Goal: Task Accomplishment & Management: Manage account settings

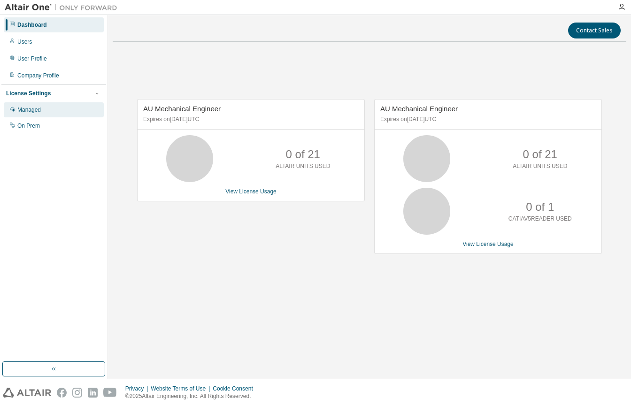
click at [46, 111] on div "Managed" at bounding box center [54, 109] width 100 height 15
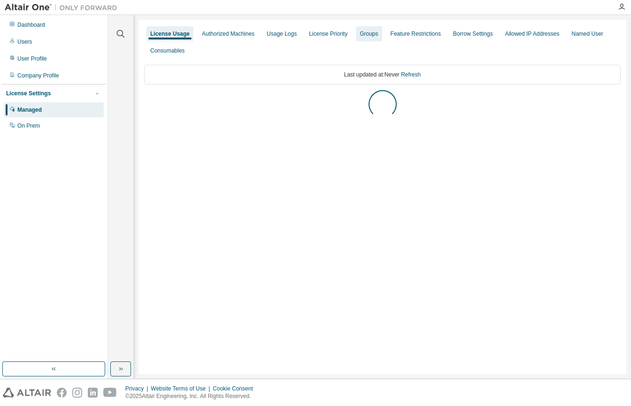
click at [364, 37] on div "Groups" at bounding box center [369, 34] width 18 height 8
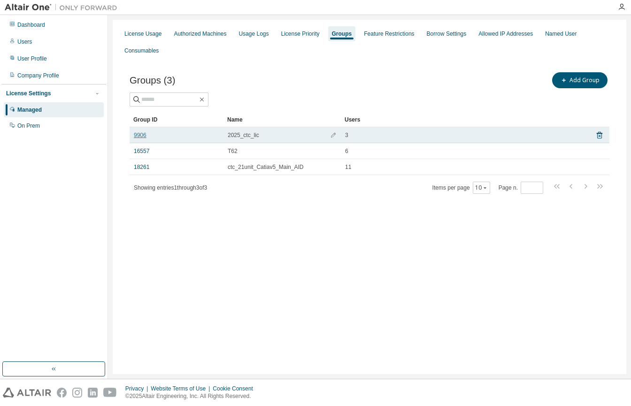
click at [143, 131] on link "9906" at bounding box center [140, 135] width 13 height 8
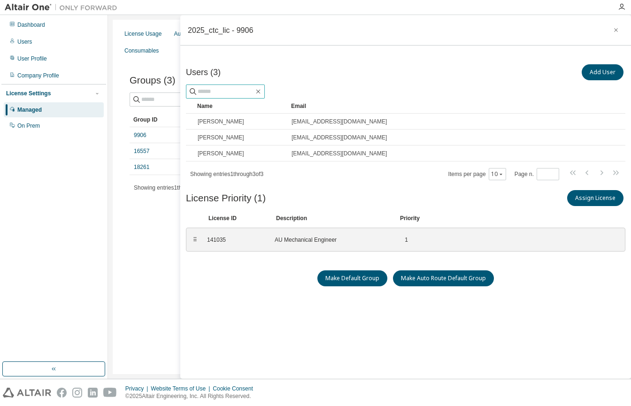
click at [227, 93] on input "text" at bounding box center [226, 91] width 56 height 9
click at [590, 74] on button "Add User" at bounding box center [603, 72] width 42 height 16
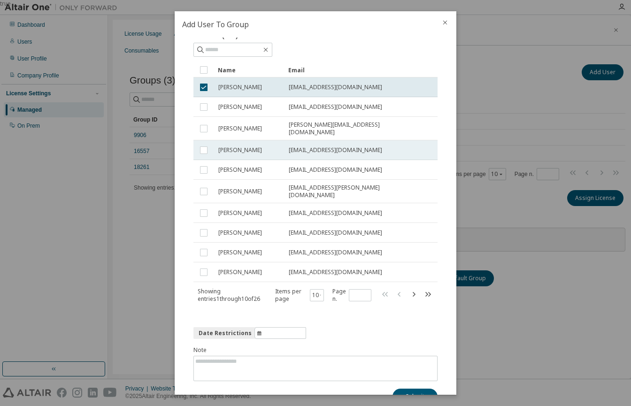
scroll to position [41, 0]
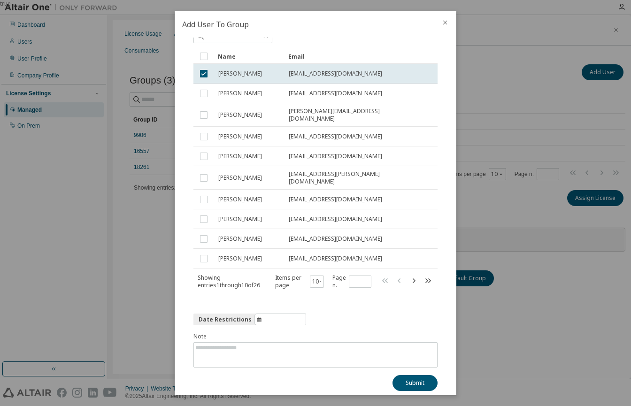
click at [39, 251] on div "true" at bounding box center [315, 203] width 631 height 406
click at [412, 275] on icon "button" at bounding box center [413, 280] width 11 height 11
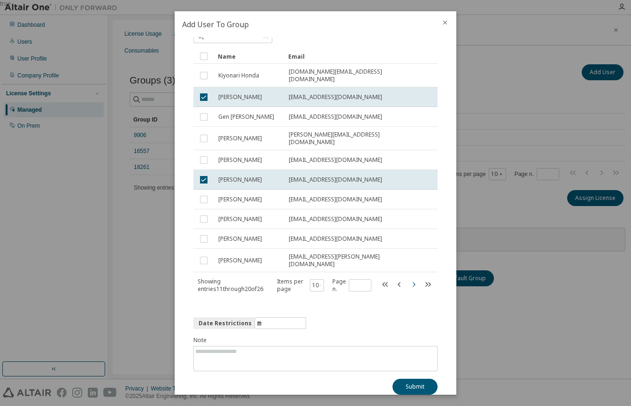
click at [412, 279] on icon "button" at bounding box center [413, 284] width 11 height 11
type input "*"
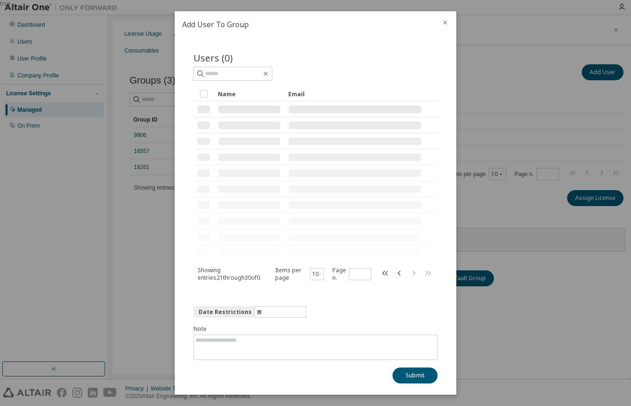
scroll to position [0, 0]
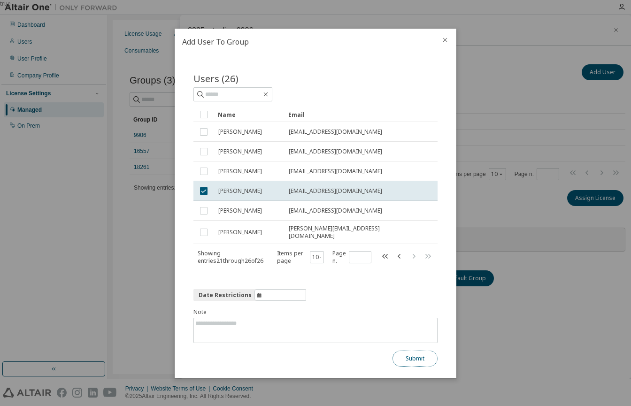
click at [424, 361] on button "Submit" at bounding box center [415, 359] width 45 height 16
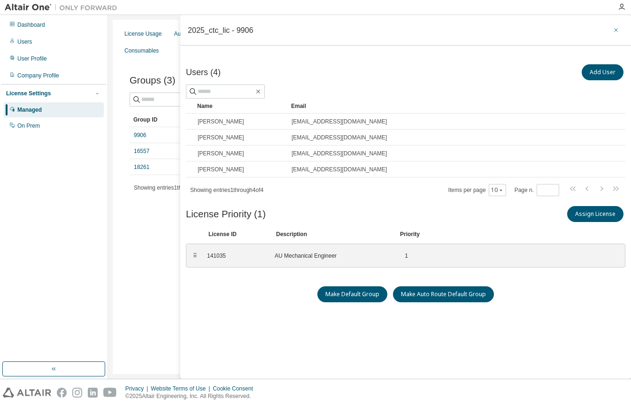
click at [613, 31] on icon "button" at bounding box center [616, 30] width 7 height 8
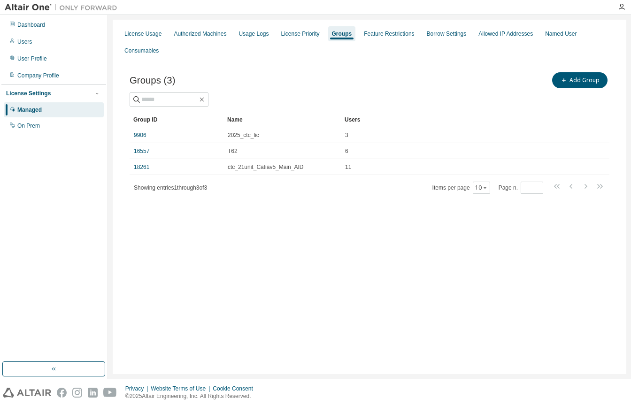
click at [347, 233] on div "License Usage Authorized Machines Usage Logs License Priority Groups Feature Re…" at bounding box center [370, 197] width 514 height 355
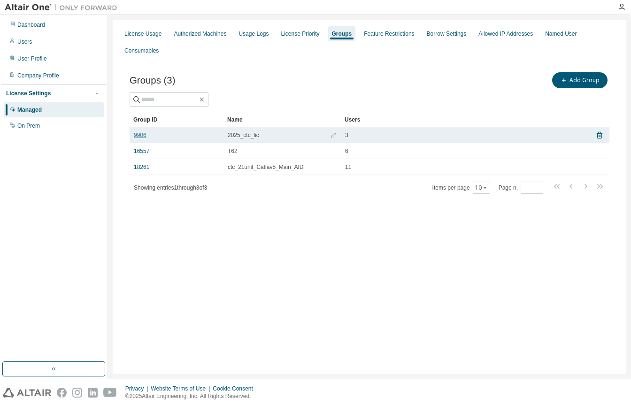
click at [142, 131] on link "9906" at bounding box center [140, 135] width 13 height 8
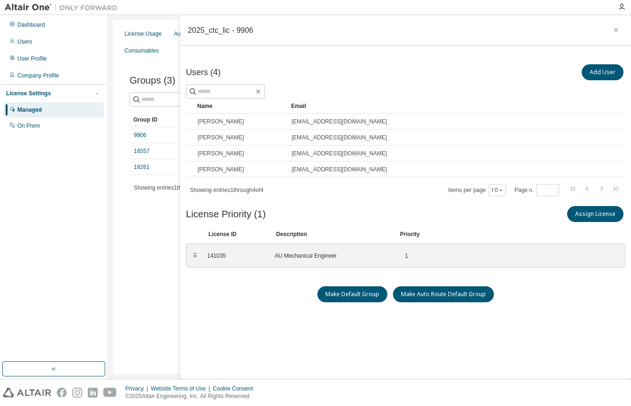
click at [574, 302] on div "Make Default Group Make Auto Route Default Group" at bounding box center [406, 294] width 440 height 16
click at [613, 32] on icon "button" at bounding box center [616, 30] width 7 height 8
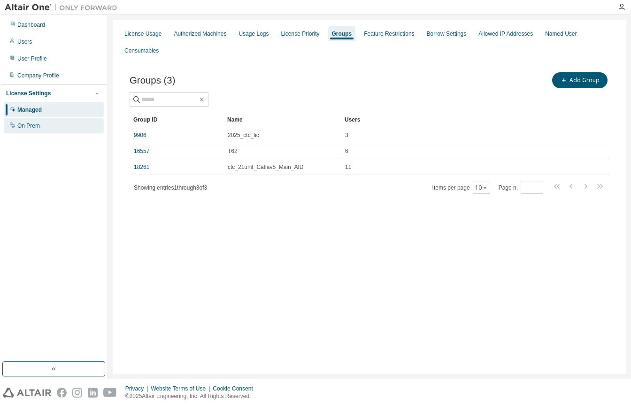
click at [28, 124] on div "On Prem" at bounding box center [28, 126] width 23 height 8
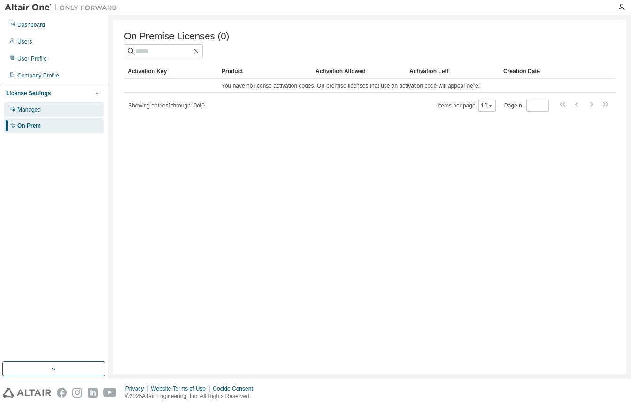
click at [30, 108] on div "Managed" at bounding box center [28, 110] width 23 height 8
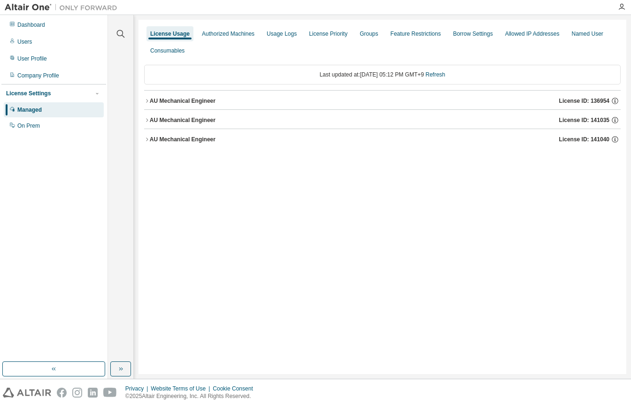
click at [349, 34] on div "License Usage Authorized Machines Usage Logs License Priority Groups Feature Re…" at bounding box center [382, 42] width 477 height 34
click at [364, 34] on div "Groups" at bounding box center [369, 34] width 18 height 8
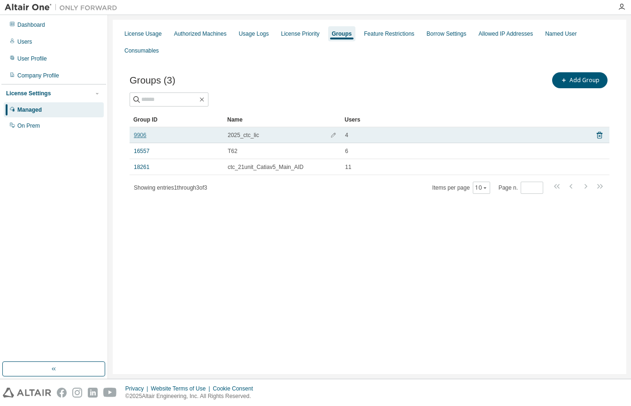
click at [140, 131] on link "9906" at bounding box center [140, 135] width 13 height 8
